Goal: Task Accomplishment & Management: Manage account settings

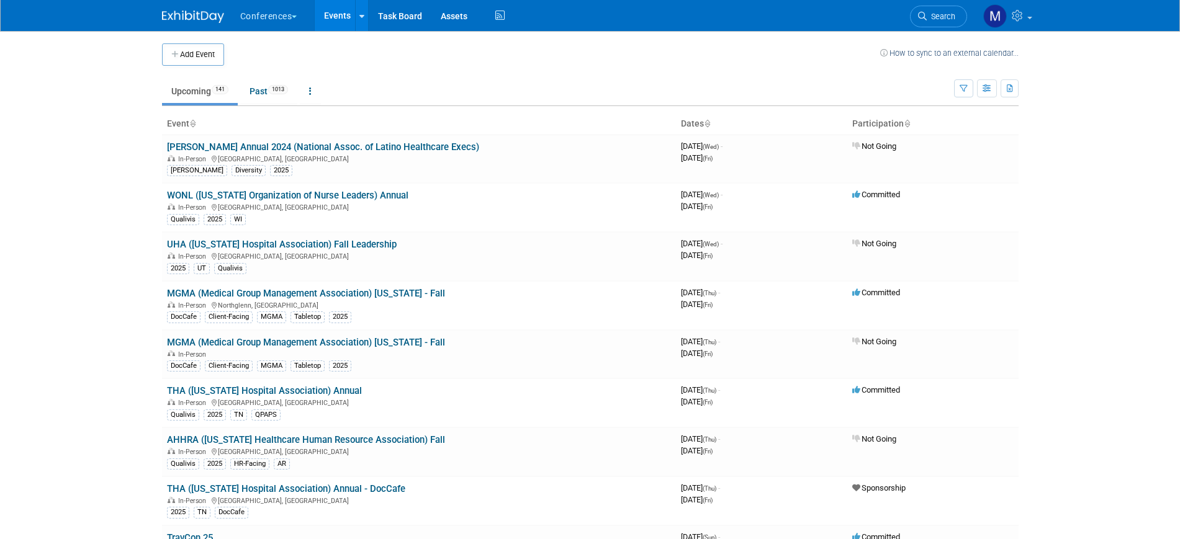
drag, startPoint x: 79, startPoint y: 130, endPoint x: 101, endPoint y: 129, distance: 21.1
click at [79, 130] on body "Conferences Explore: My Workspaces 2 Go to Workspace: Conferences Marketing Req…" at bounding box center [590, 269] width 1180 height 539
click at [942, 16] on span "Search" at bounding box center [941, 16] width 29 height 9
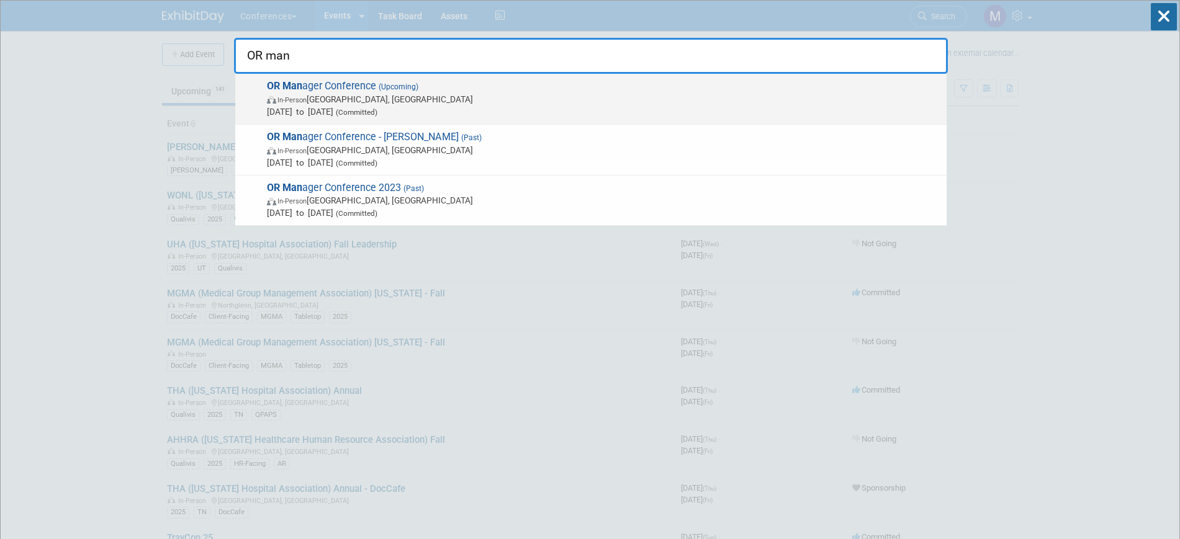
type input "OR man"
click at [449, 93] on span "In-Person Anaheim, CA" at bounding box center [604, 99] width 674 height 12
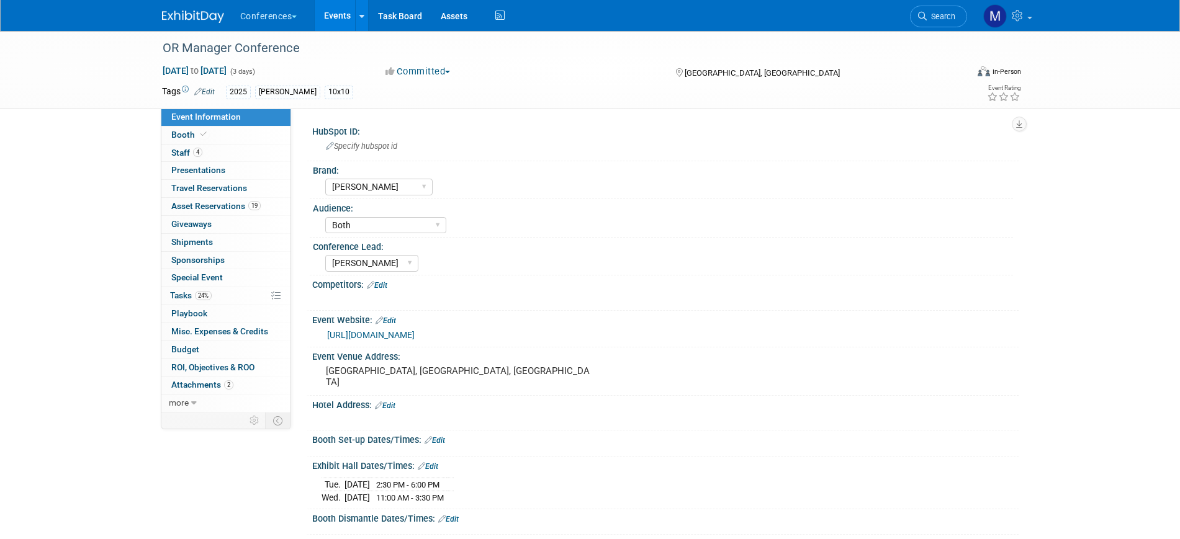
select select "[PERSON_NAME]"
select select "Both"
select select "[PERSON_NAME]"
drag, startPoint x: 233, startPoint y: 206, endPoint x: 333, endPoint y: 216, distance: 100.4
click at [233, 206] on span "Asset Reservations 19" at bounding box center [215, 206] width 89 height 10
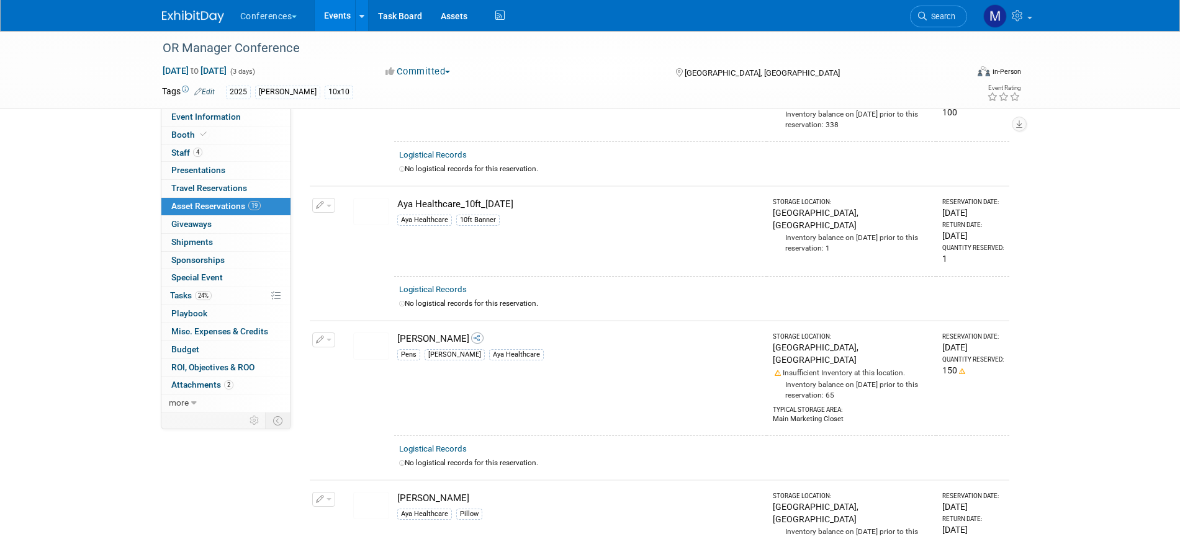
scroll to position [259, 0]
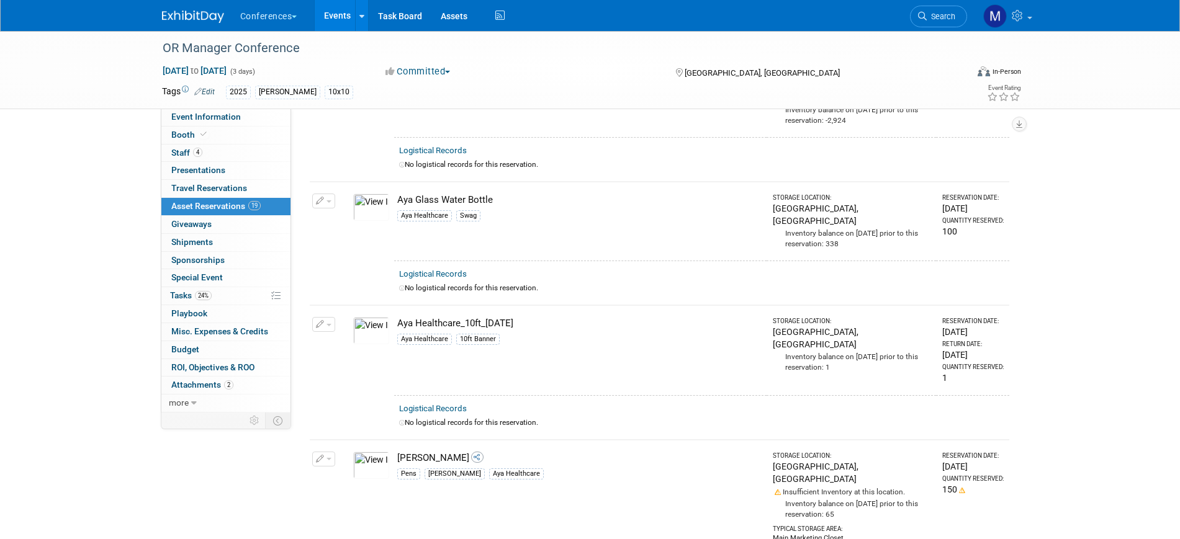
click at [327, 324] on span "button" at bounding box center [329, 325] width 5 height 2
click at [383, 378] on span "Cancel Reservation" at bounding box center [375, 383] width 79 height 10
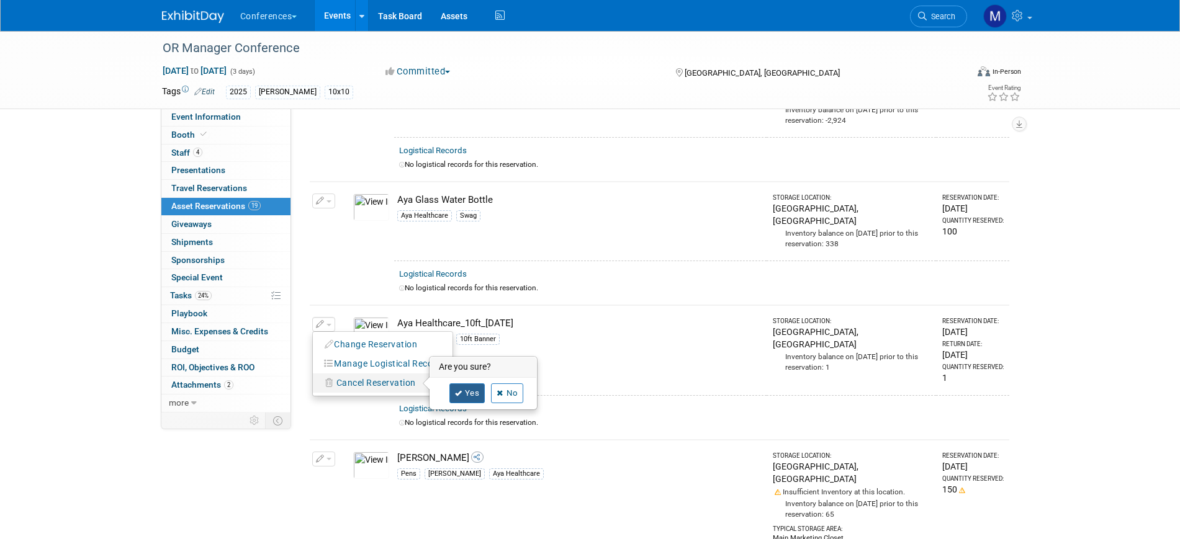
click at [470, 384] on link "Yes" at bounding box center [467, 394] width 36 height 20
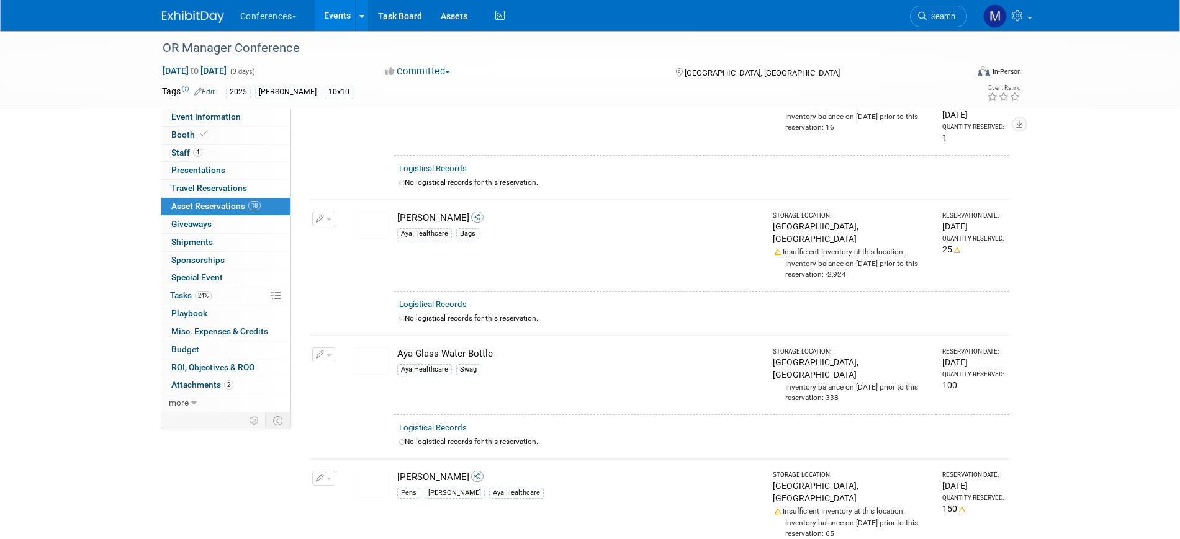
scroll to position [0, 0]
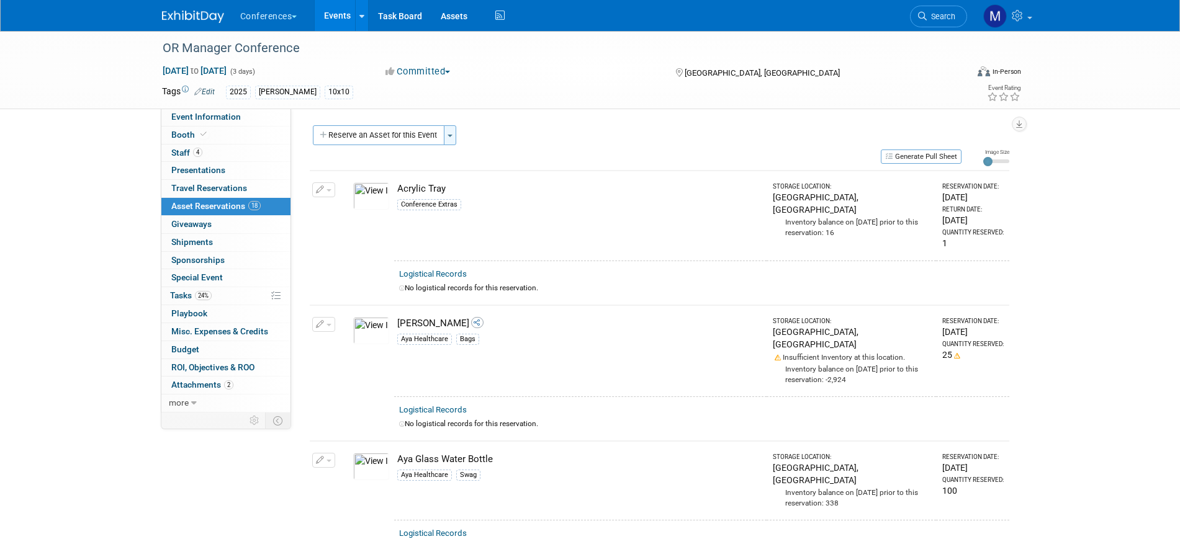
click at [447, 137] on button "Toggle Dropdown" at bounding box center [450, 135] width 12 height 20
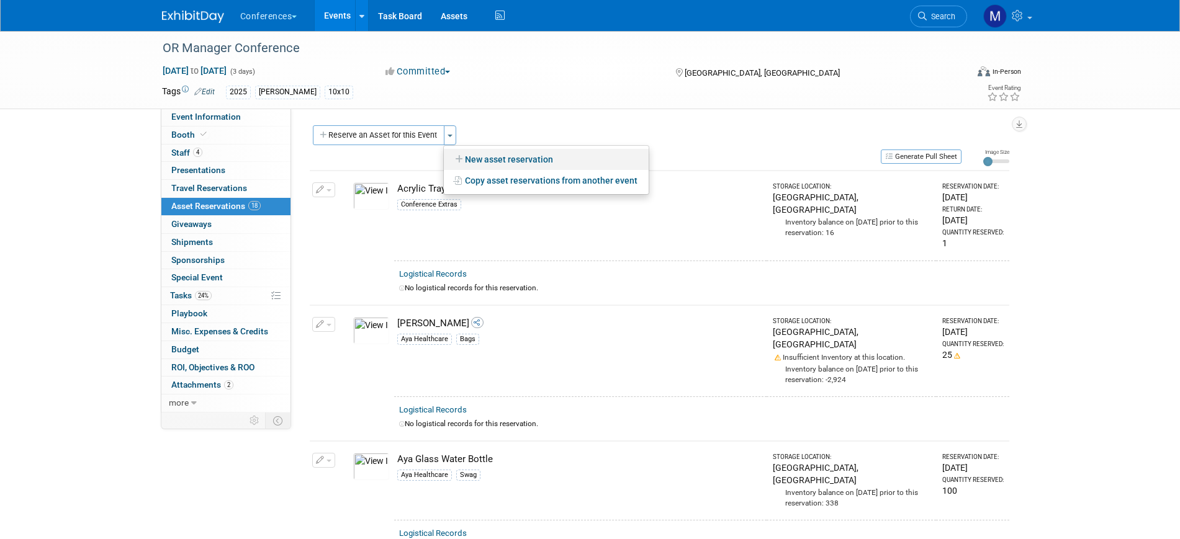
click at [486, 160] on link "New asset reservation" at bounding box center [546, 159] width 205 height 21
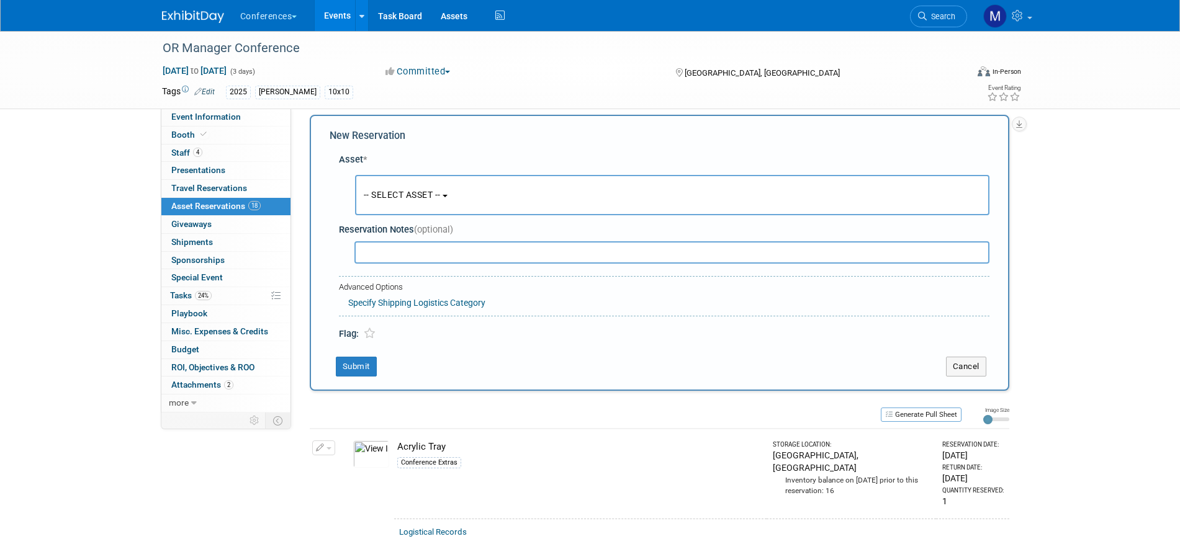
scroll to position [12, 0]
click at [409, 187] on button "-- SELECT ASSET --" at bounding box center [672, 194] width 634 height 40
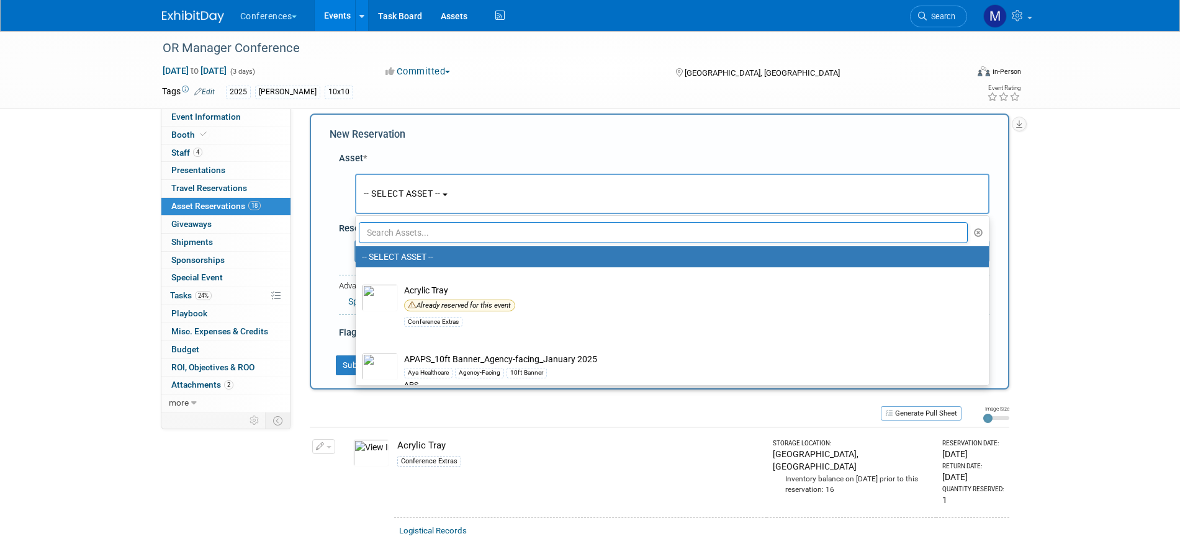
click at [423, 231] on input "text" at bounding box center [664, 232] width 610 height 21
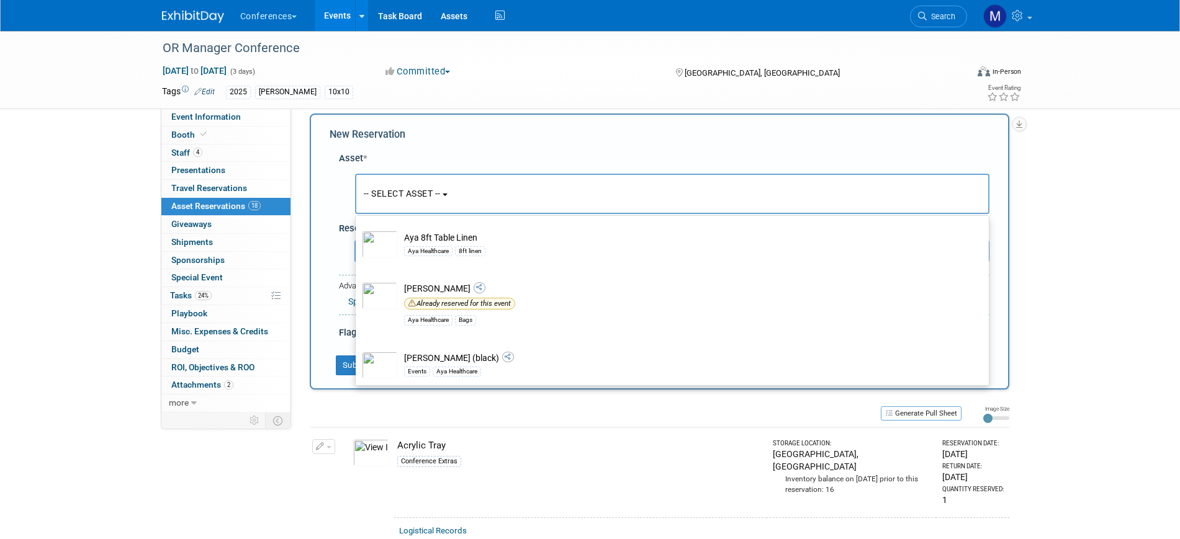
scroll to position [0, 0]
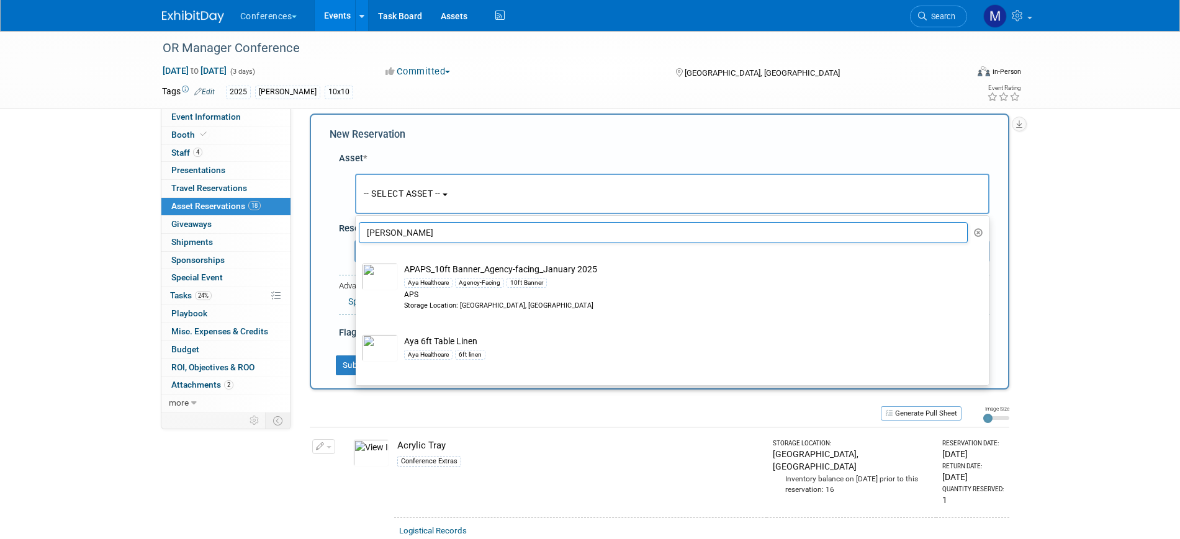
click at [424, 232] on input "[PERSON_NAME]" at bounding box center [664, 232] width 610 height 21
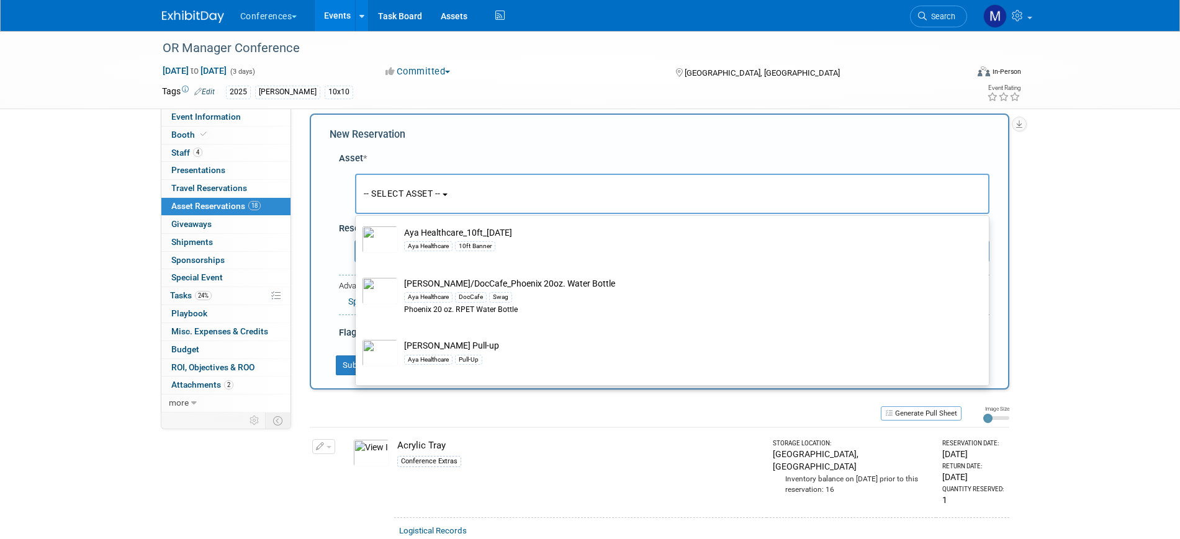
scroll to position [776, 0]
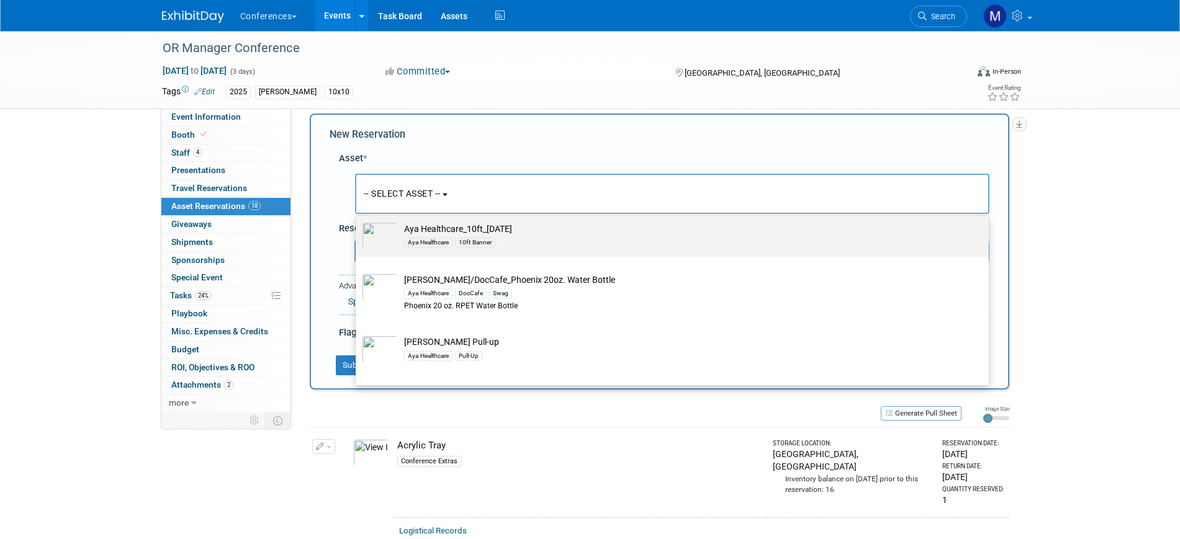
type input "aya healthcare"
click at [489, 241] on td "Aya Healthcare_10ft_[DATE] Aya Healthcare 10ft Banner" at bounding box center [681, 235] width 566 height 27
click at [358, 220] on input "Aya Healthcare_10ft_[DATE] Aya Healthcare 10ft Banner" at bounding box center [354, 216] width 8 height 8
select select "10724267"
select select "9"
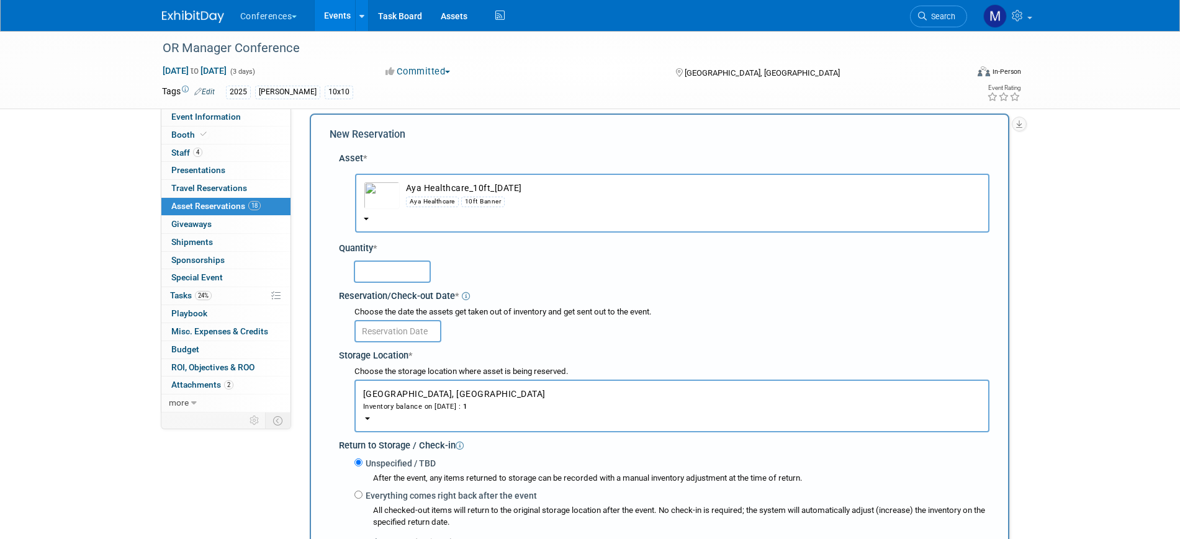
click at [412, 274] on input "text" at bounding box center [392, 272] width 77 height 22
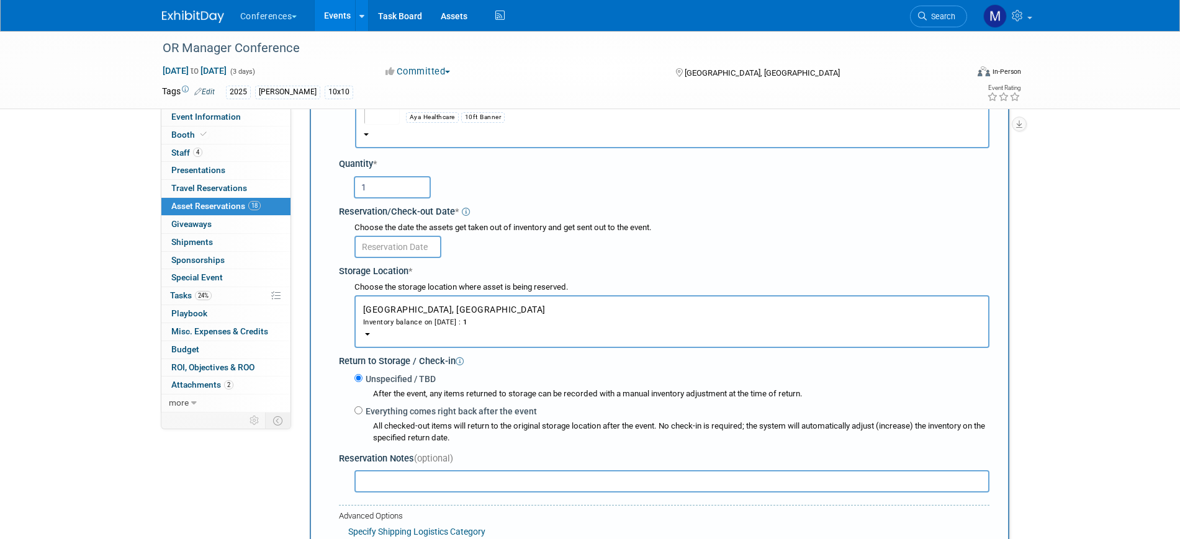
scroll to position [0, 0]
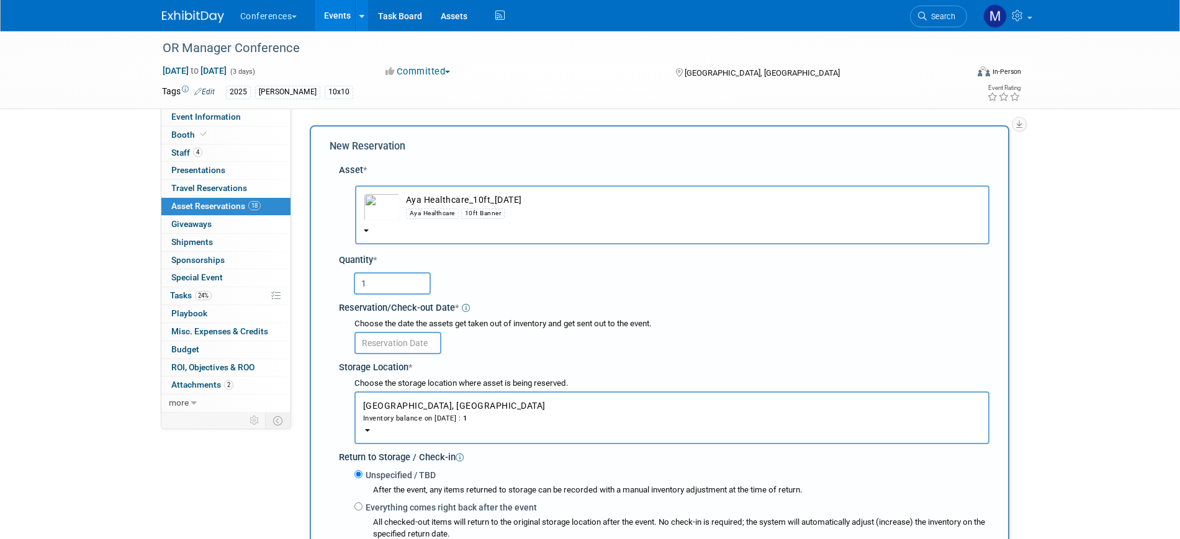
type input "1"
click at [377, 337] on input "text" at bounding box center [397, 343] width 87 height 22
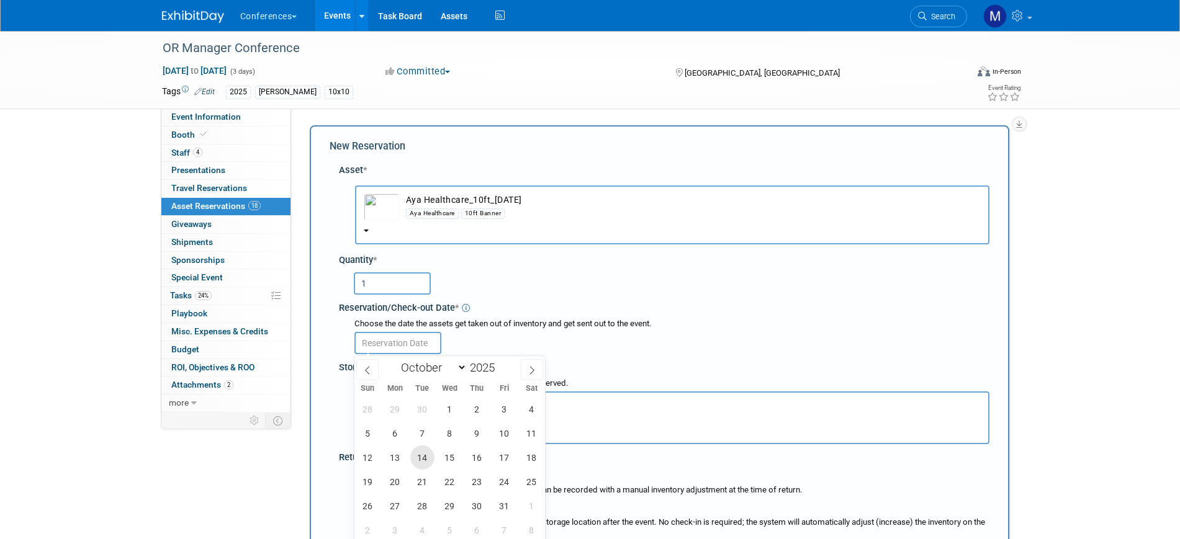
click at [422, 455] on span "14" at bounding box center [422, 458] width 24 height 24
type input "[DATE]"
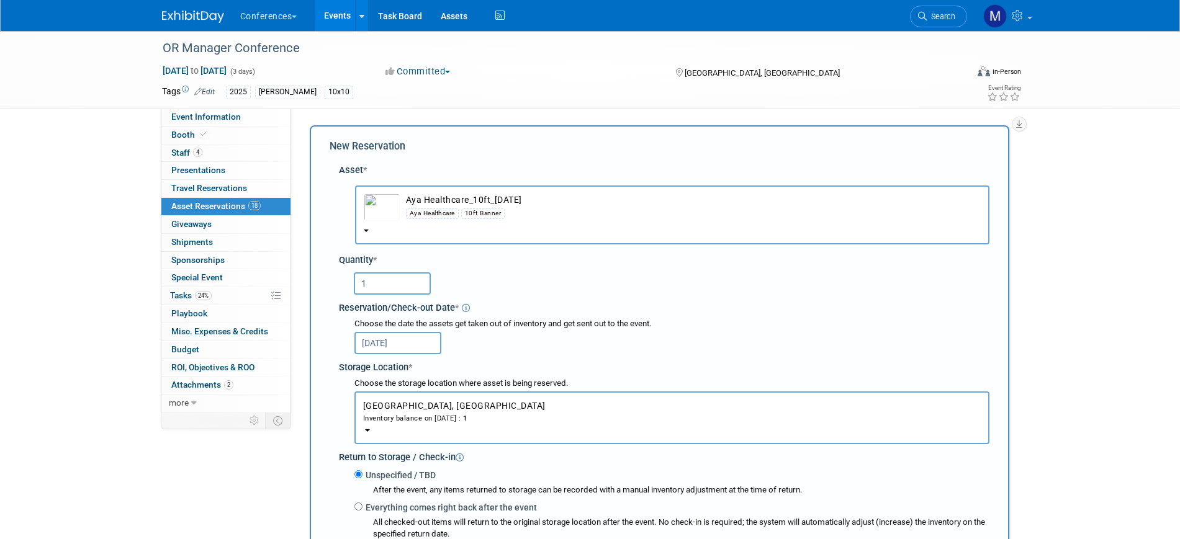
scroll to position [233, 0]
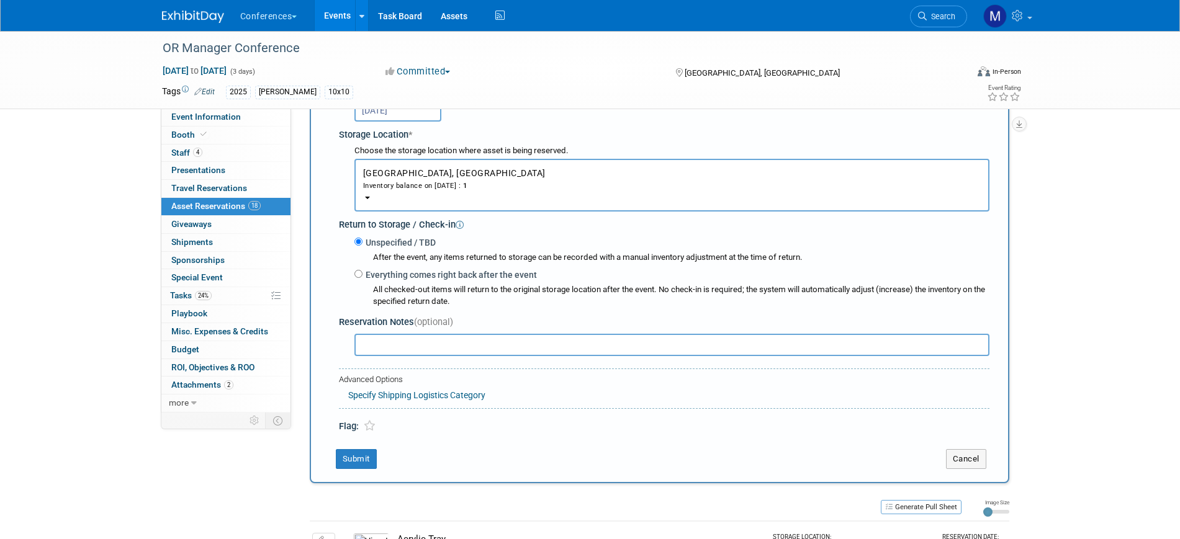
click at [363, 274] on label "Everything comes right back after the event" at bounding box center [450, 275] width 174 height 12
click at [363, 274] on input "Everything comes right back after the event" at bounding box center [358, 274] width 8 height 8
radio input "true"
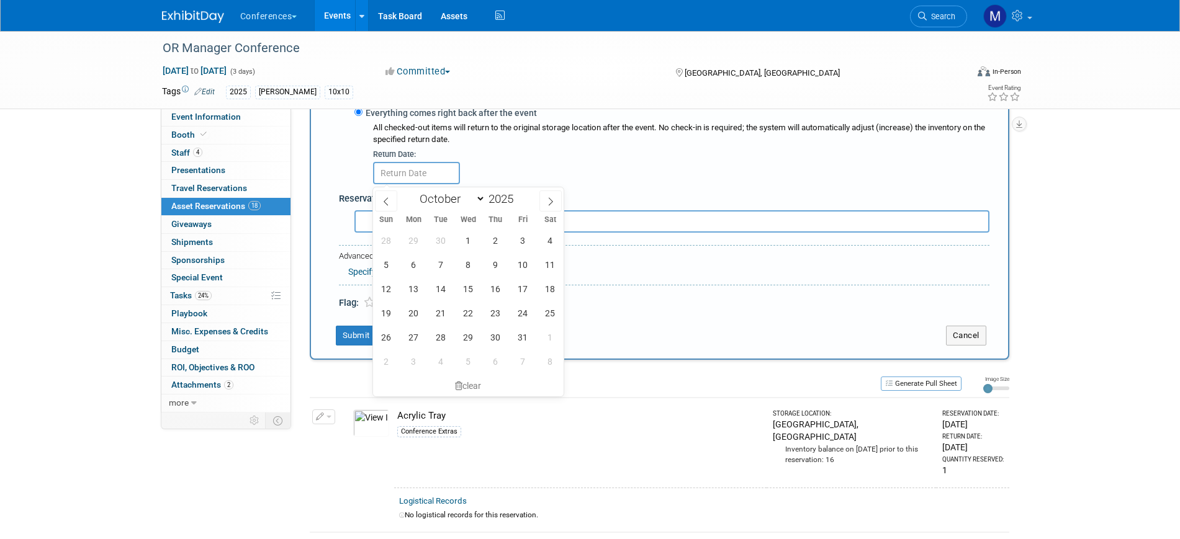
scroll to position [466, 0]
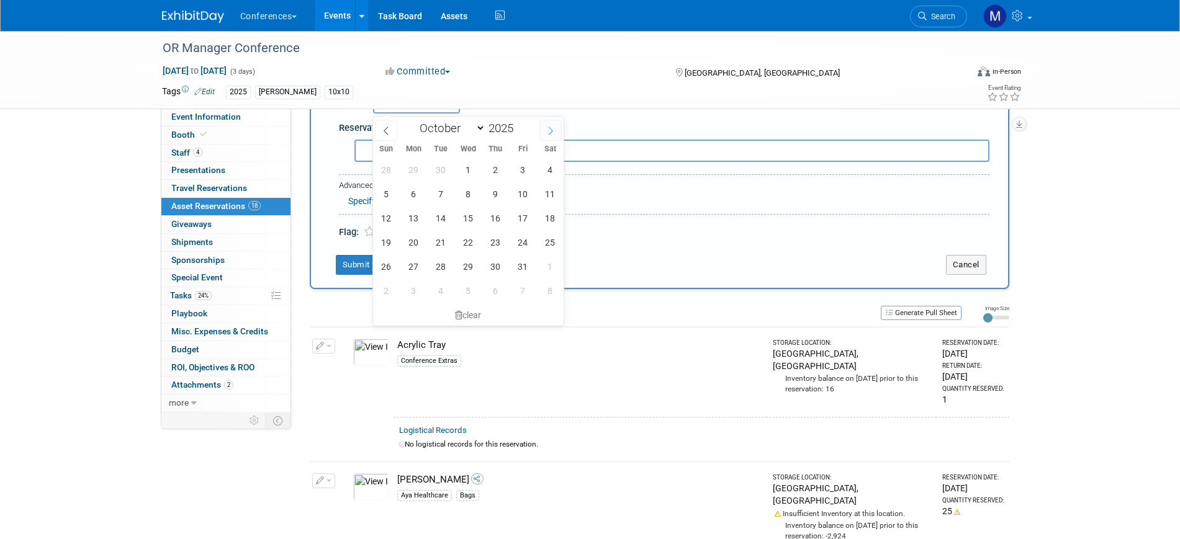
click at [546, 135] on span at bounding box center [550, 130] width 22 height 21
select select "10"
click at [444, 196] on span "4" at bounding box center [441, 194] width 24 height 24
type input "[DATE]"
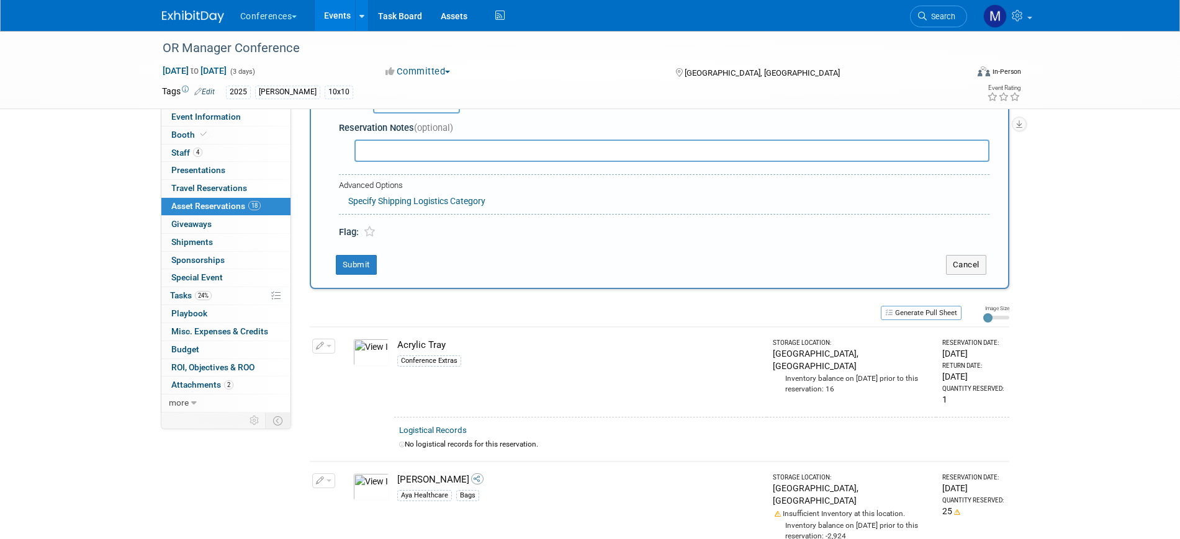
scroll to position [310, 0]
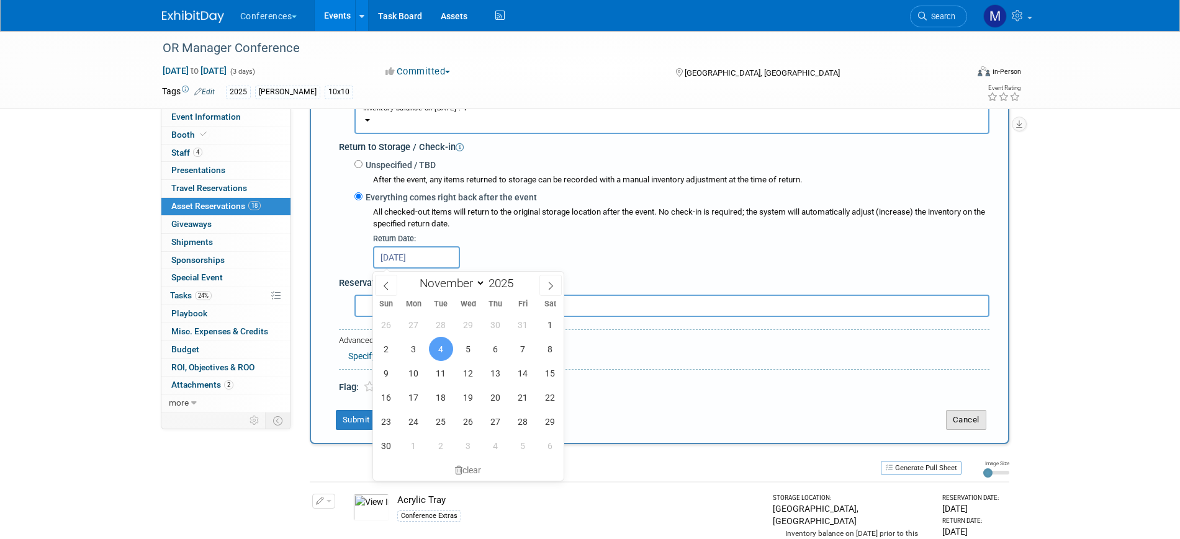
click at [955, 420] on button "Cancel" at bounding box center [966, 420] width 40 height 20
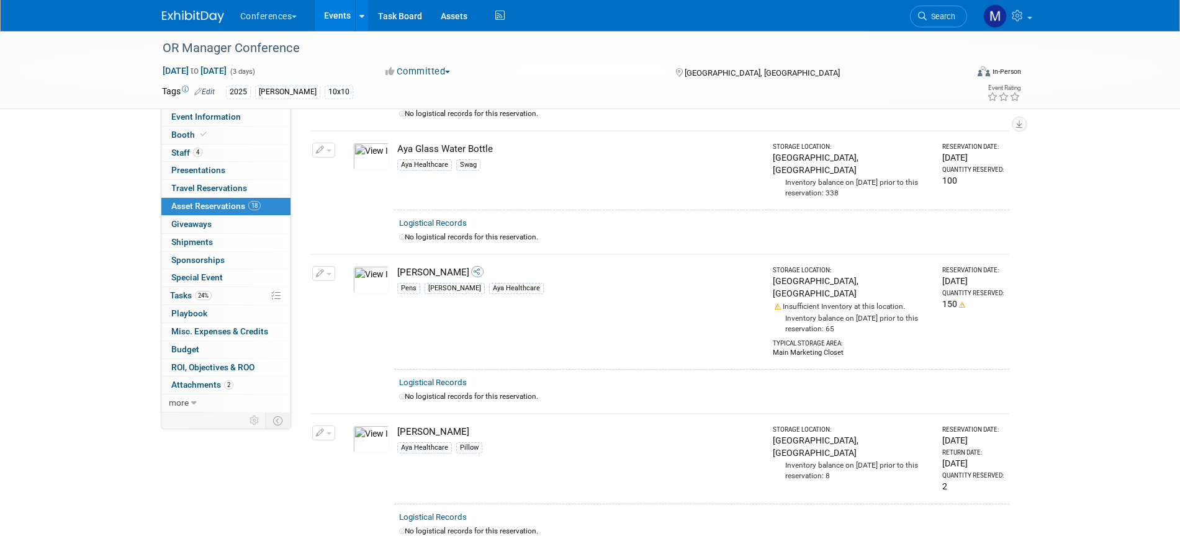
scroll to position [0, 0]
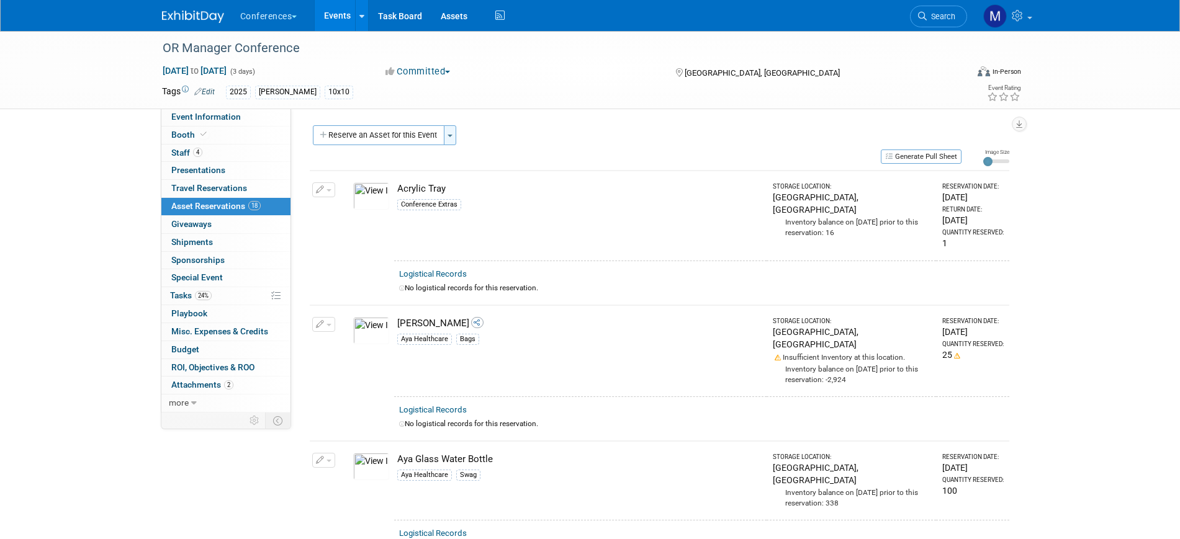
click at [453, 138] on button "Toggle Dropdown" at bounding box center [450, 135] width 12 height 20
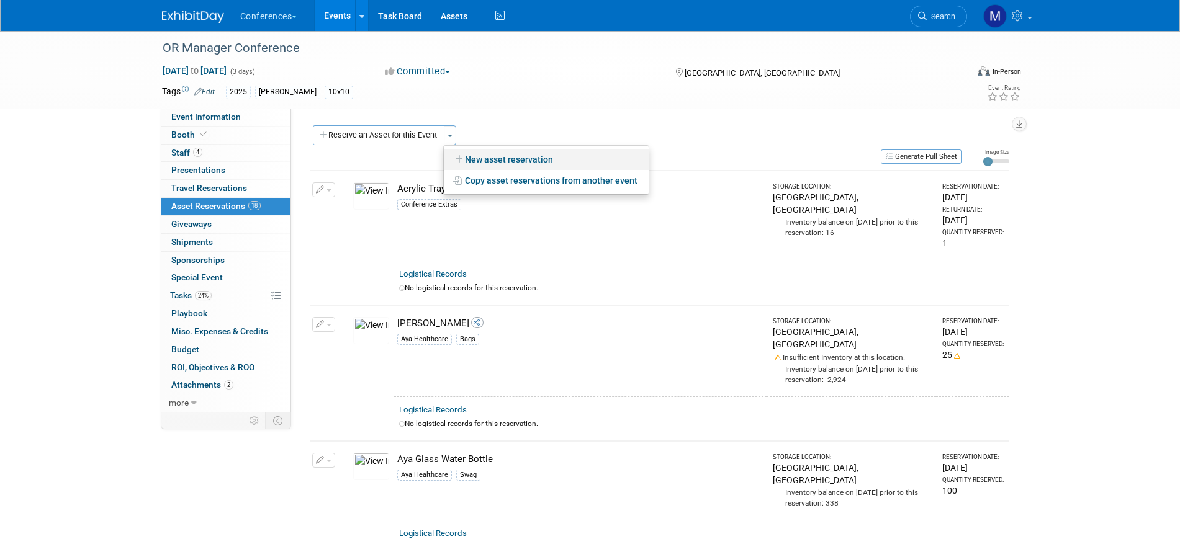
click at [478, 161] on link "New asset reservation" at bounding box center [546, 159] width 205 height 21
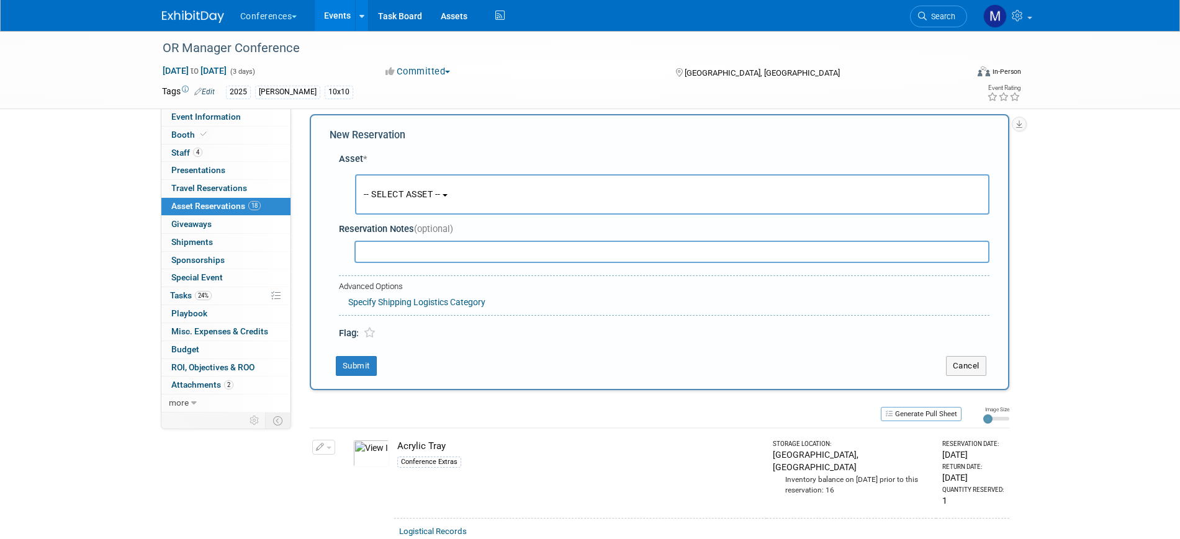
scroll to position [12, 0]
click at [454, 201] on button "-- SELECT ASSET --" at bounding box center [672, 194] width 634 height 40
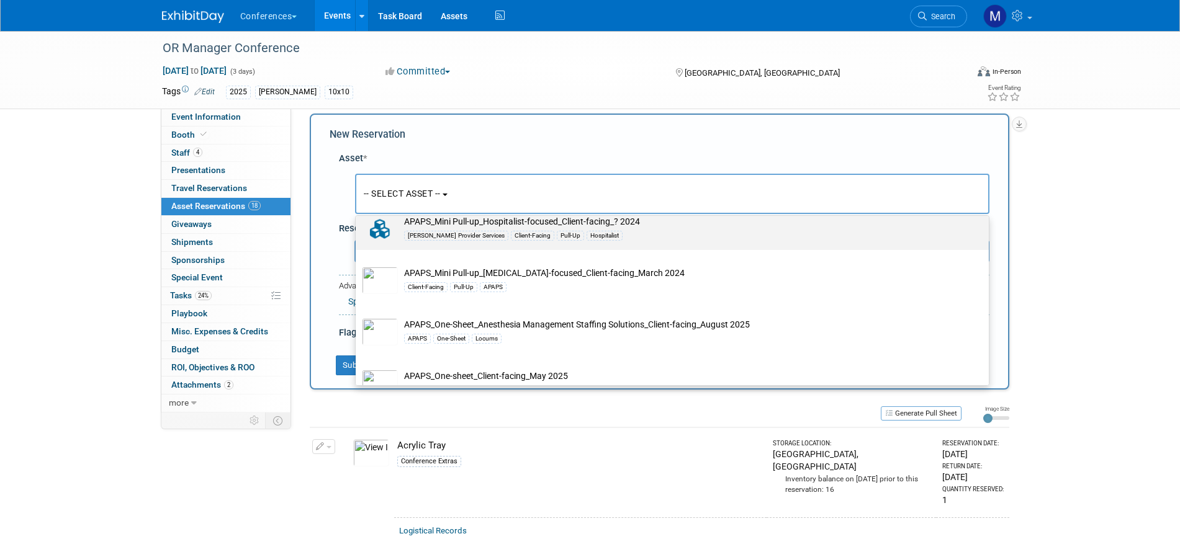
scroll to position [0, 0]
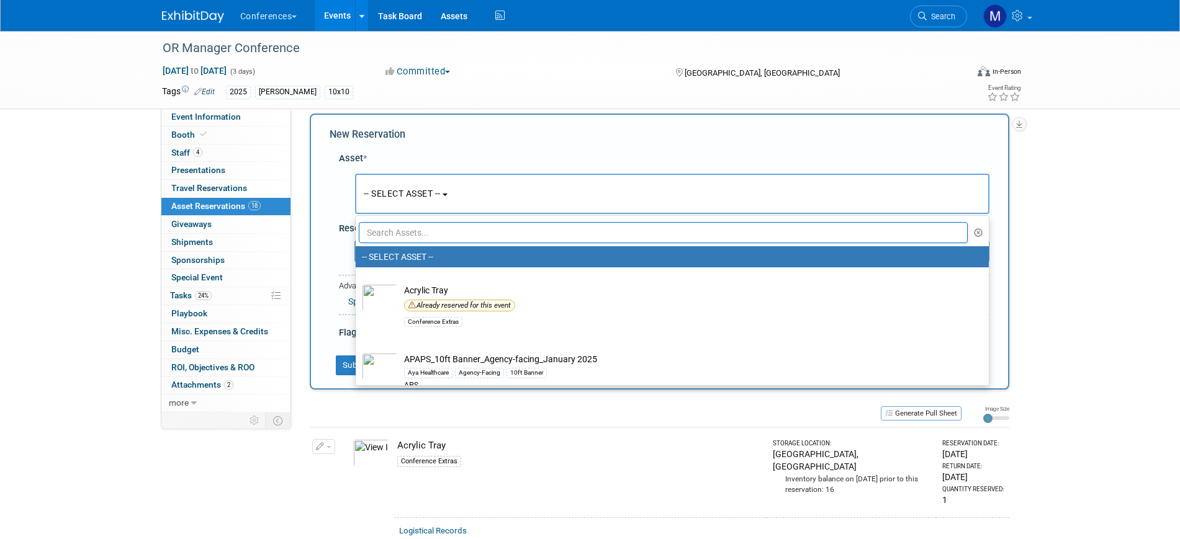
click at [490, 199] on button "-- SELECT ASSET --" at bounding box center [672, 194] width 634 height 40
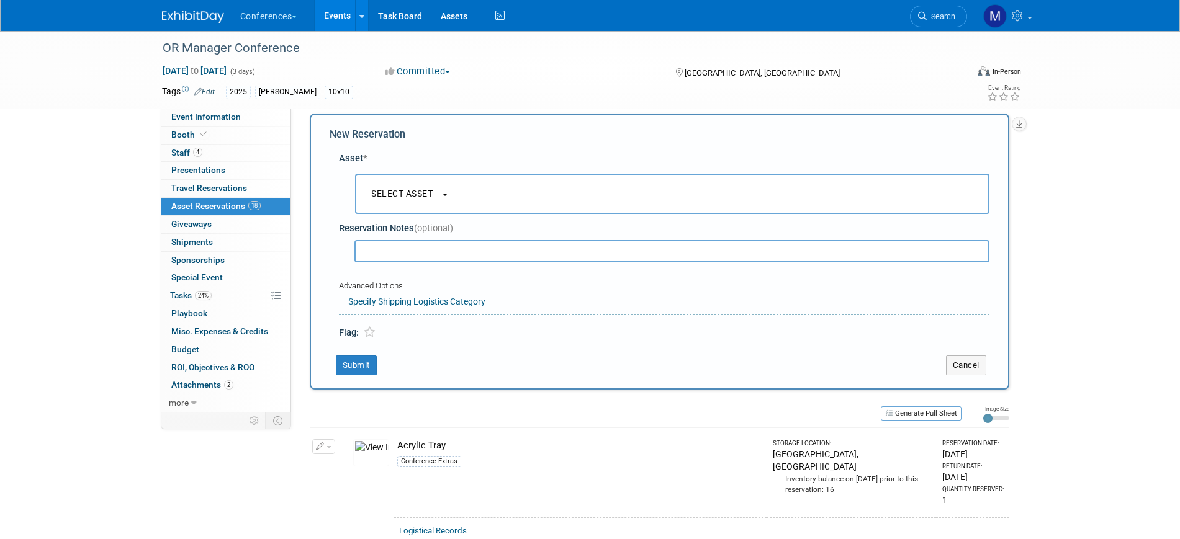
click at [403, 205] on button "-- SELECT ASSET --" at bounding box center [672, 194] width 634 height 40
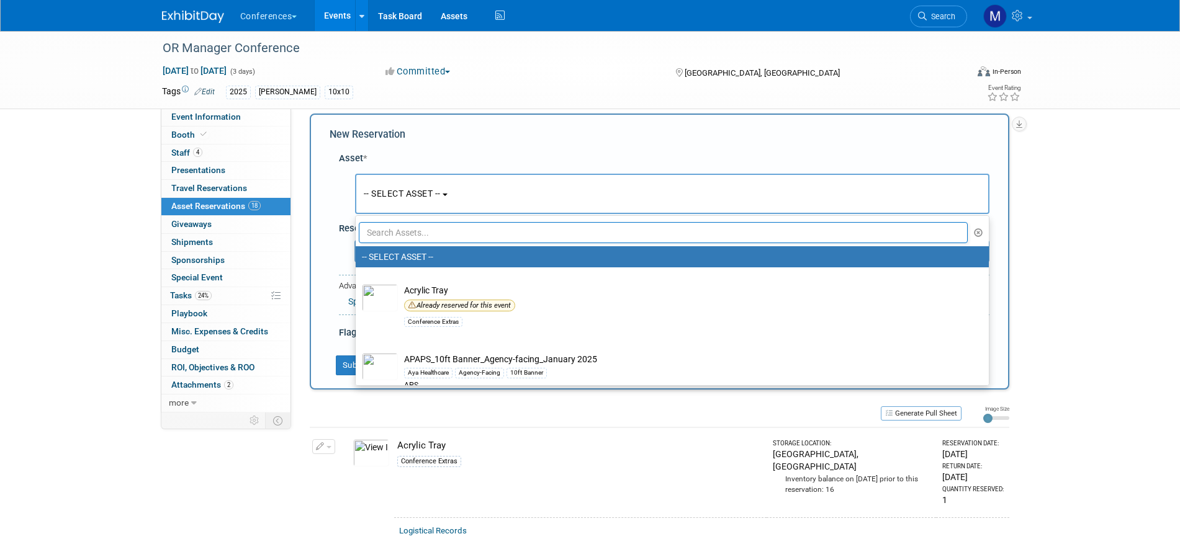
click at [404, 234] on input "text" at bounding box center [664, 232] width 610 height 21
click at [448, 194] on b "button" at bounding box center [445, 195] width 5 height 2
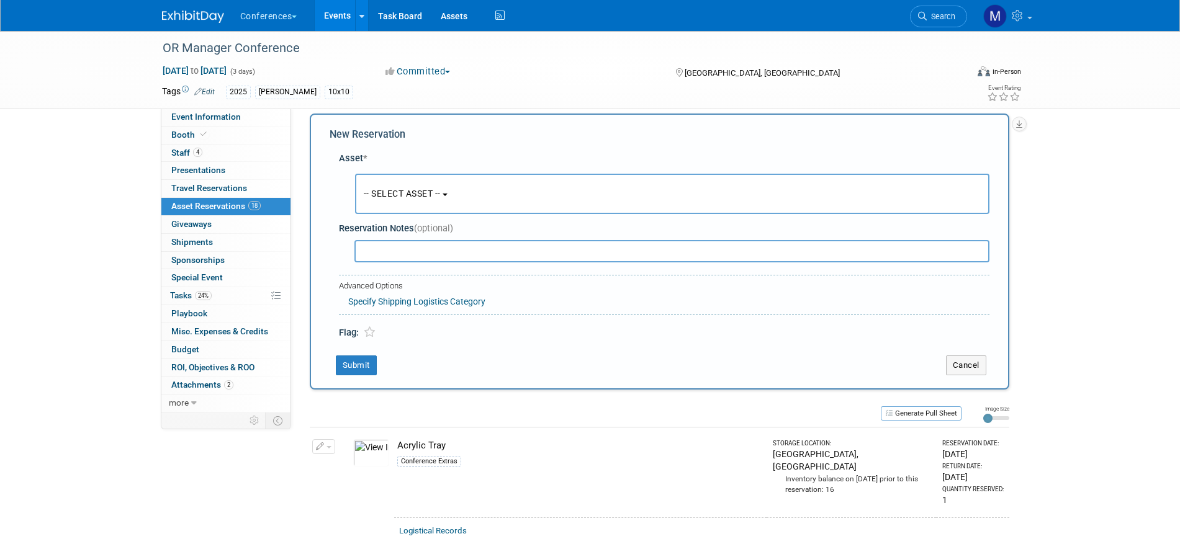
click at [543, 199] on button "-- SELECT ASSET --" at bounding box center [672, 194] width 634 height 40
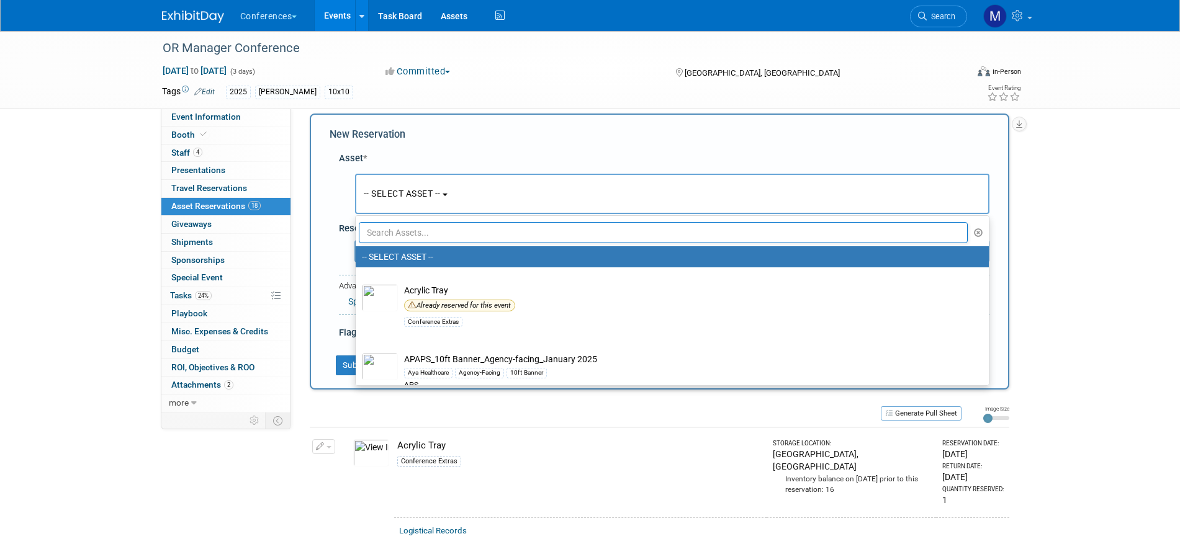
click at [400, 232] on input "text" at bounding box center [664, 232] width 610 height 21
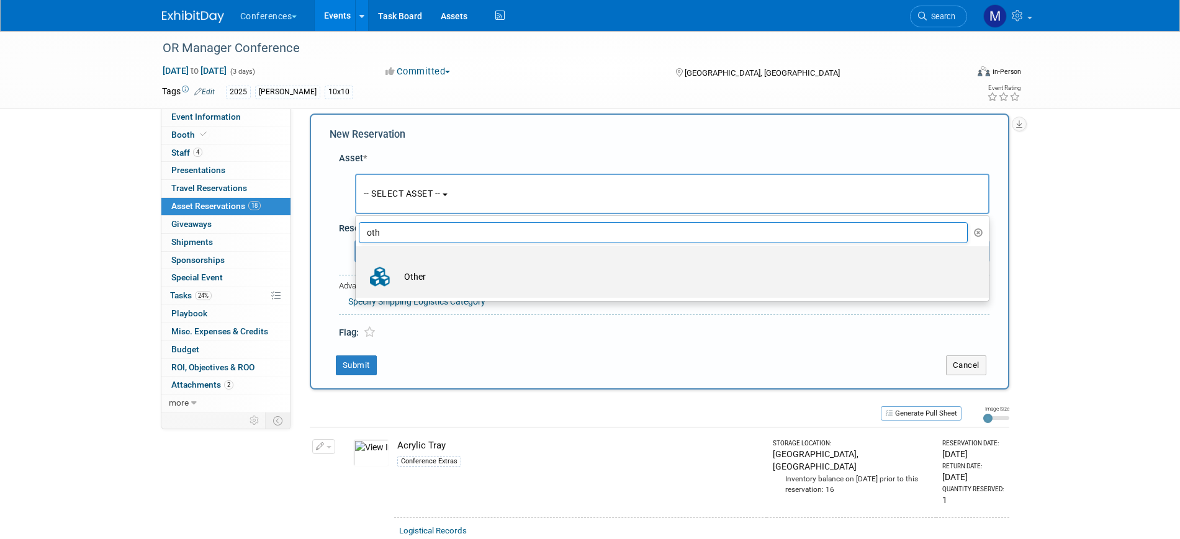
type input "oth"
click at [417, 281] on td "Other" at bounding box center [681, 276] width 566 height 27
click at [358, 261] on input "Other" at bounding box center [354, 257] width 8 height 8
select select "10711726"
select select "9"
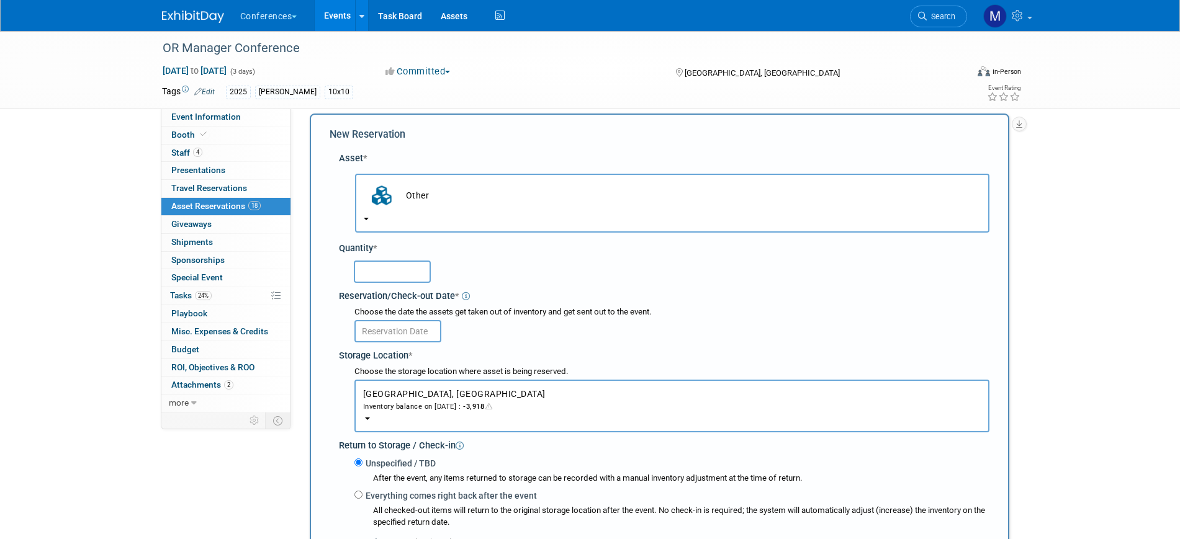
click at [400, 274] on input "text" at bounding box center [392, 272] width 77 height 22
type input "1"
click at [422, 328] on input "text" at bounding box center [397, 331] width 87 height 22
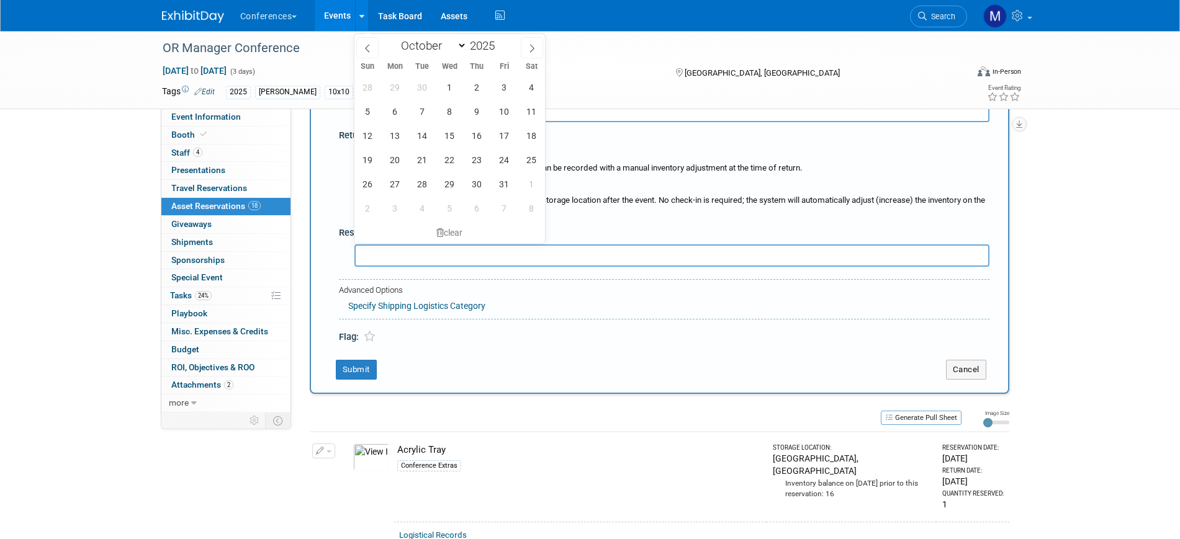
scroll to position [167, 0]
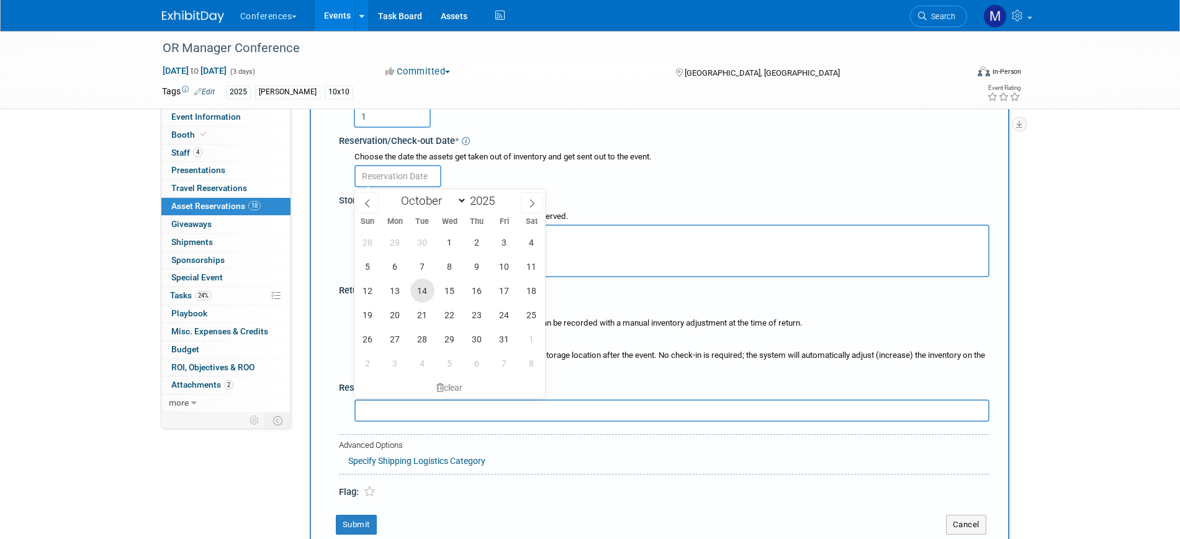
click at [428, 296] on span "14" at bounding box center [422, 291] width 24 height 24
type input "[DATE]"
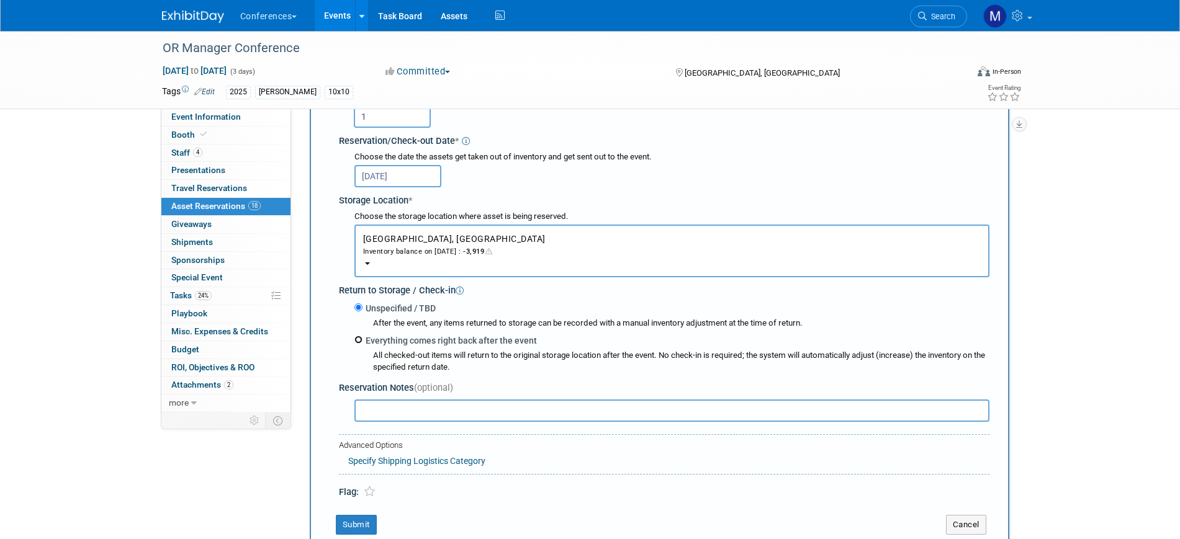
click at [359, 340] on input "Everything comes right back after the event" at bounding box center [358, 340] width 8 height 8
radio input "true"
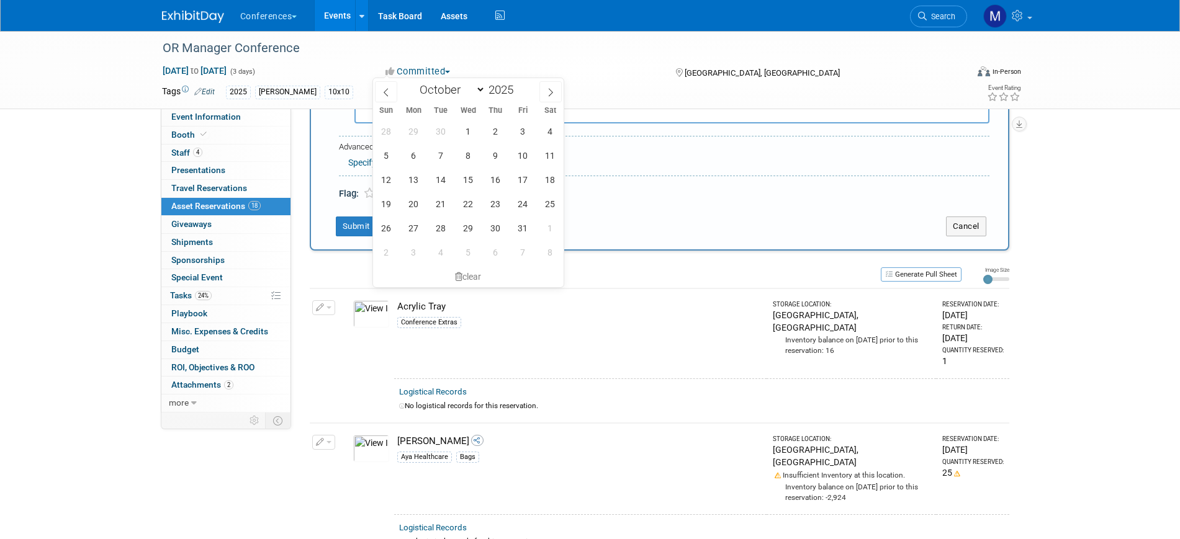
scroll to position [477, 0]
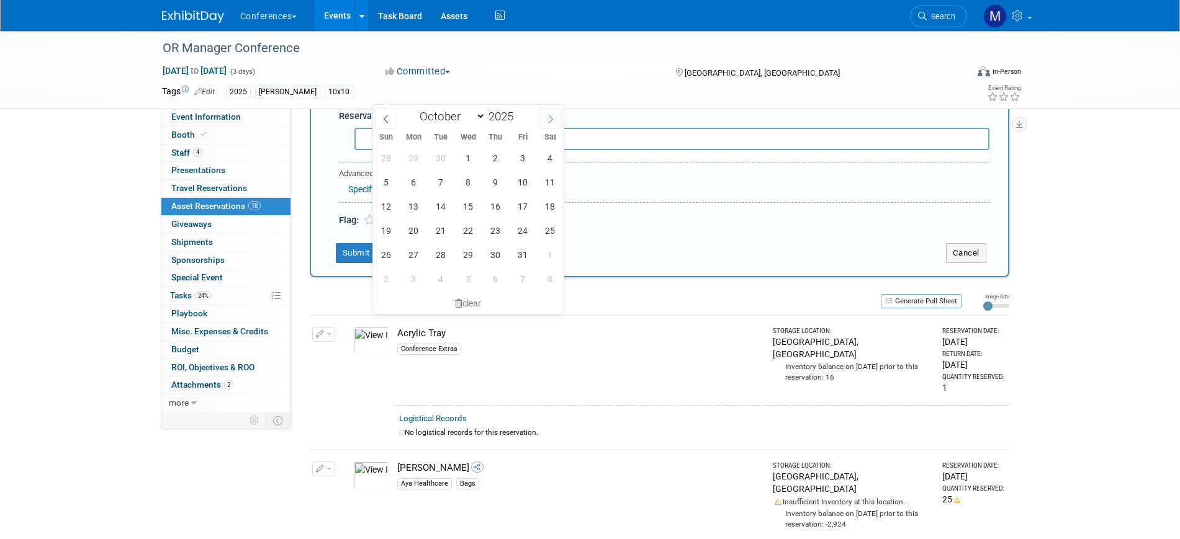
click at [552, 120] on icon at bounding box center [550, 119] width 9 height 9
select select "10"
click at [451, 186] on span "4" at bounding box center [441, 182] width 24 height 24
type input "[DATE]"
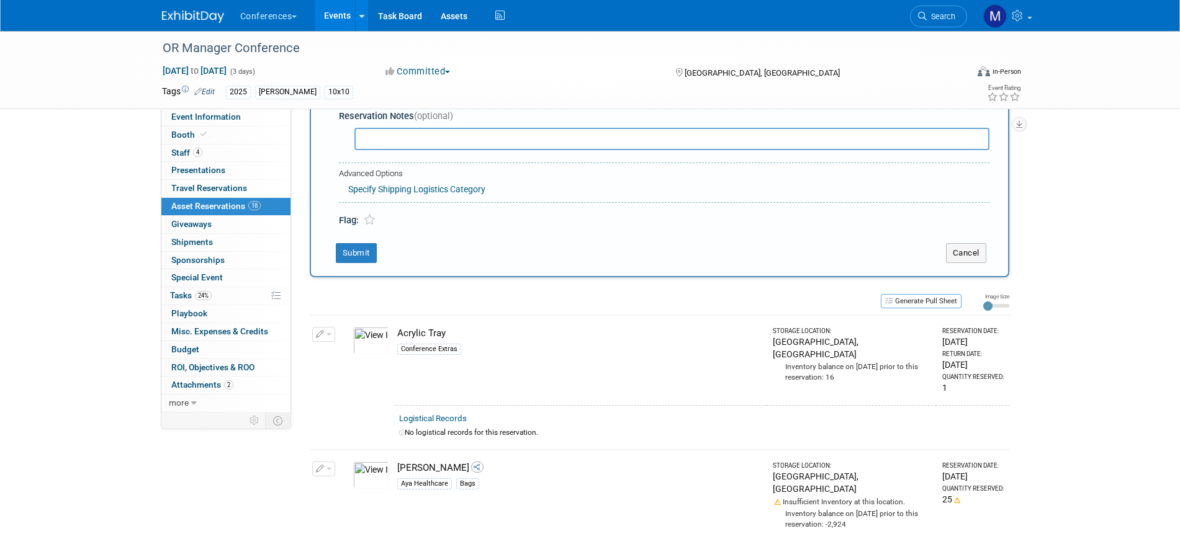
scroll to position [322, 0]
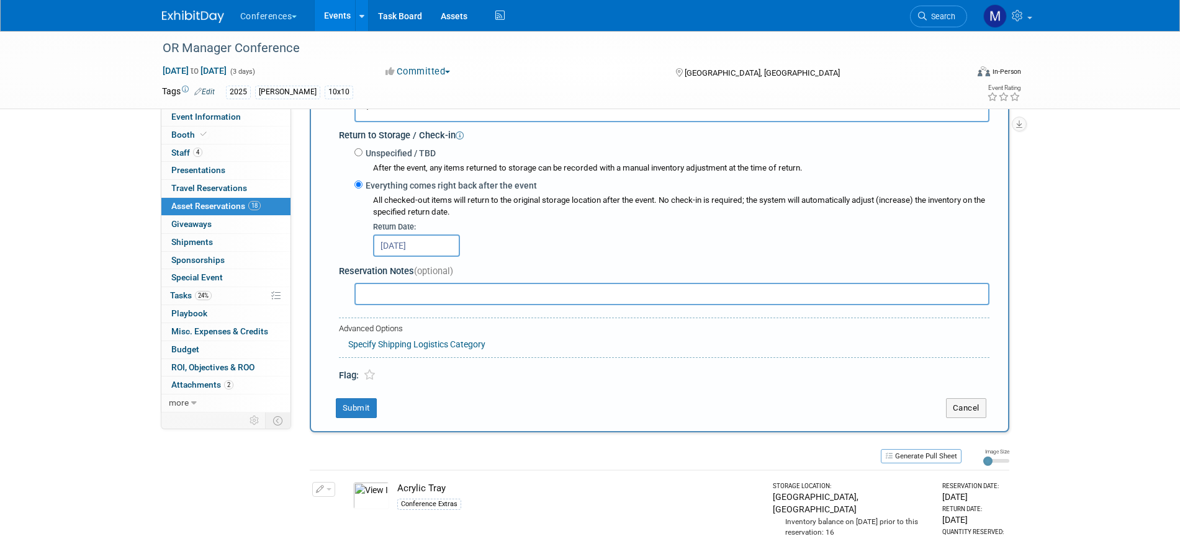
click at [389, 298] on input "text" at bounding box center [671, 294] width 635 height 22
type input "NEW 10ft [PERSON_NAME]"
click at [364, 409] on button "Submit" at bounding box center [356, 409] width 41 height 20
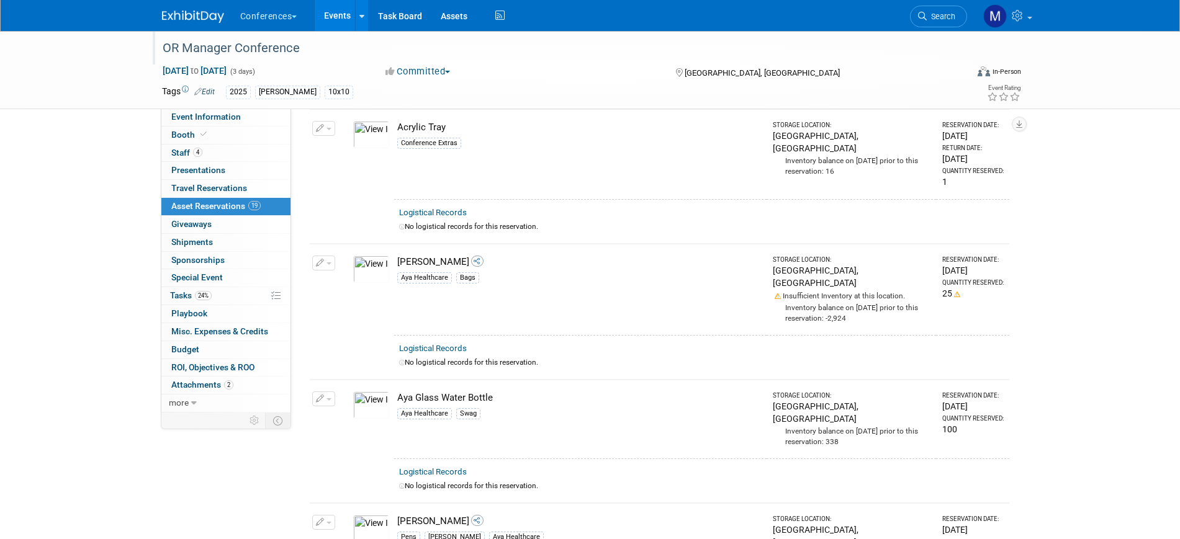
scroll to position [0, 0]
